Goal: Task Accomplishment & Management: Use online tool/utility

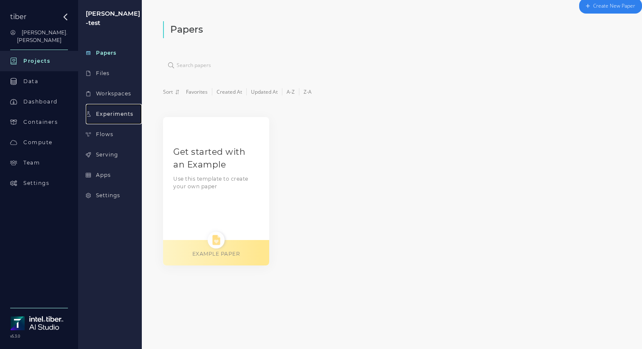
click at [111, 110] on div "Experiments" at bounding box center [114, 114] width 37 height 8
click at [236, 221] on div "Get started with an Example Use this template to create your own paper EXAMPLE …" at bounding box center [216, 191] width 106 height 149
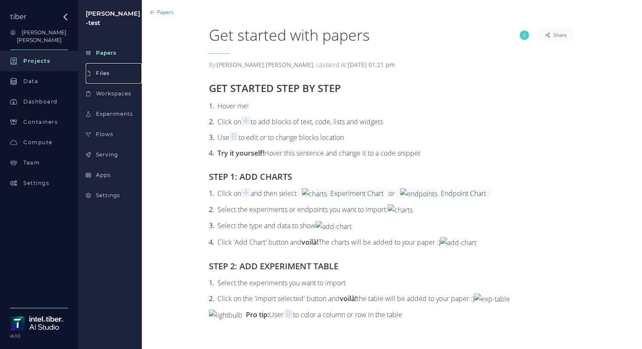
click at [100, 69] on link "Files" at bounding box center [114, 73] width 56 height 20
